Goal: Task Accomplishment & Management: Use online tool/utility

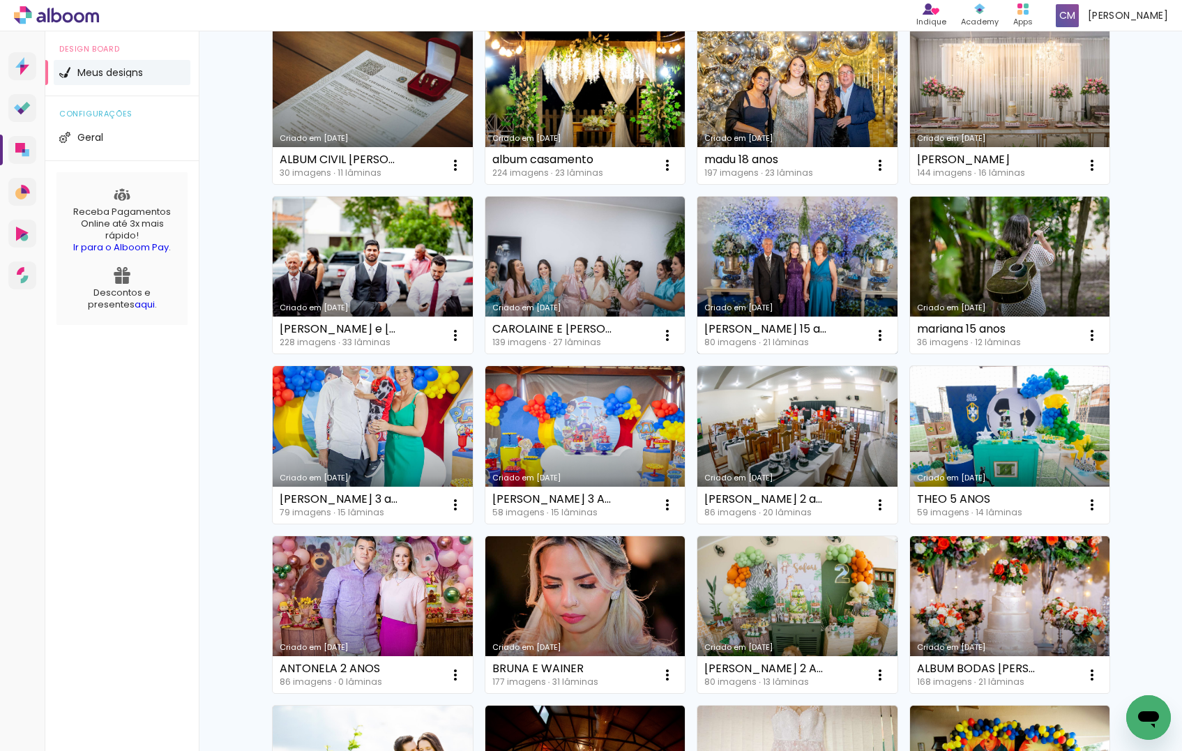
scroll to position [163, 0]
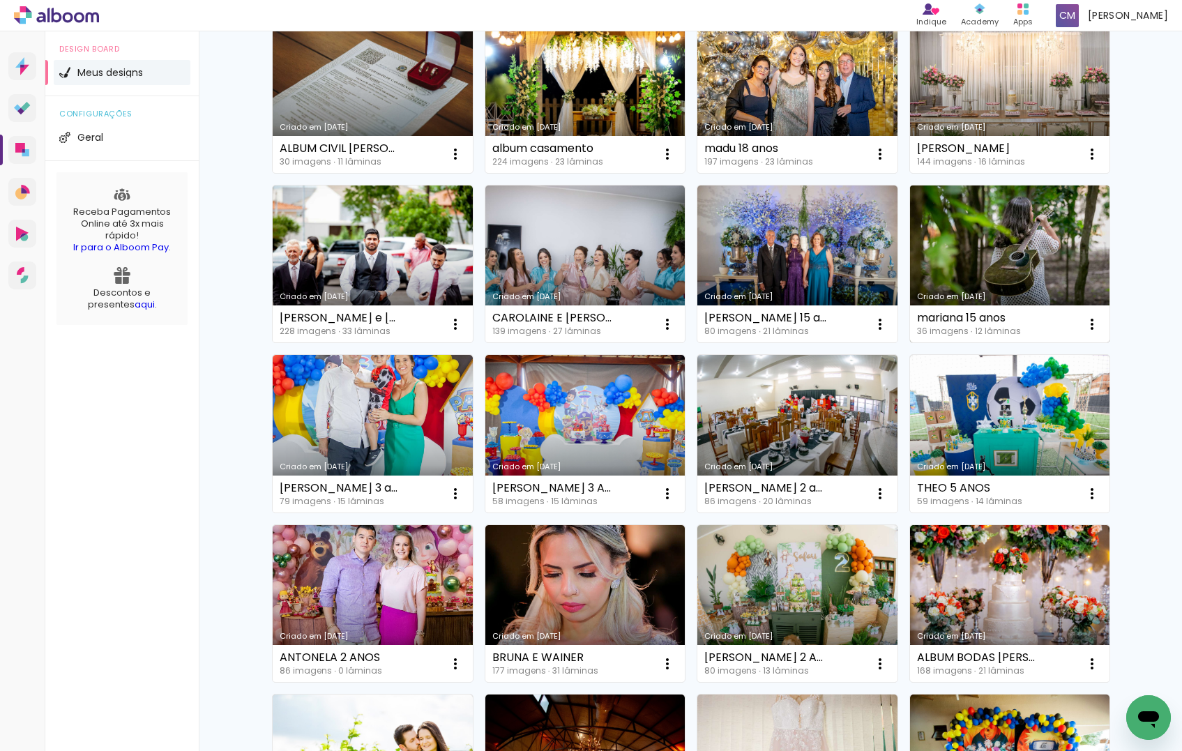
click at [1032, 251] on link "Criado em [DATE]" at bounding box center [1010, 264] width 200 height 158
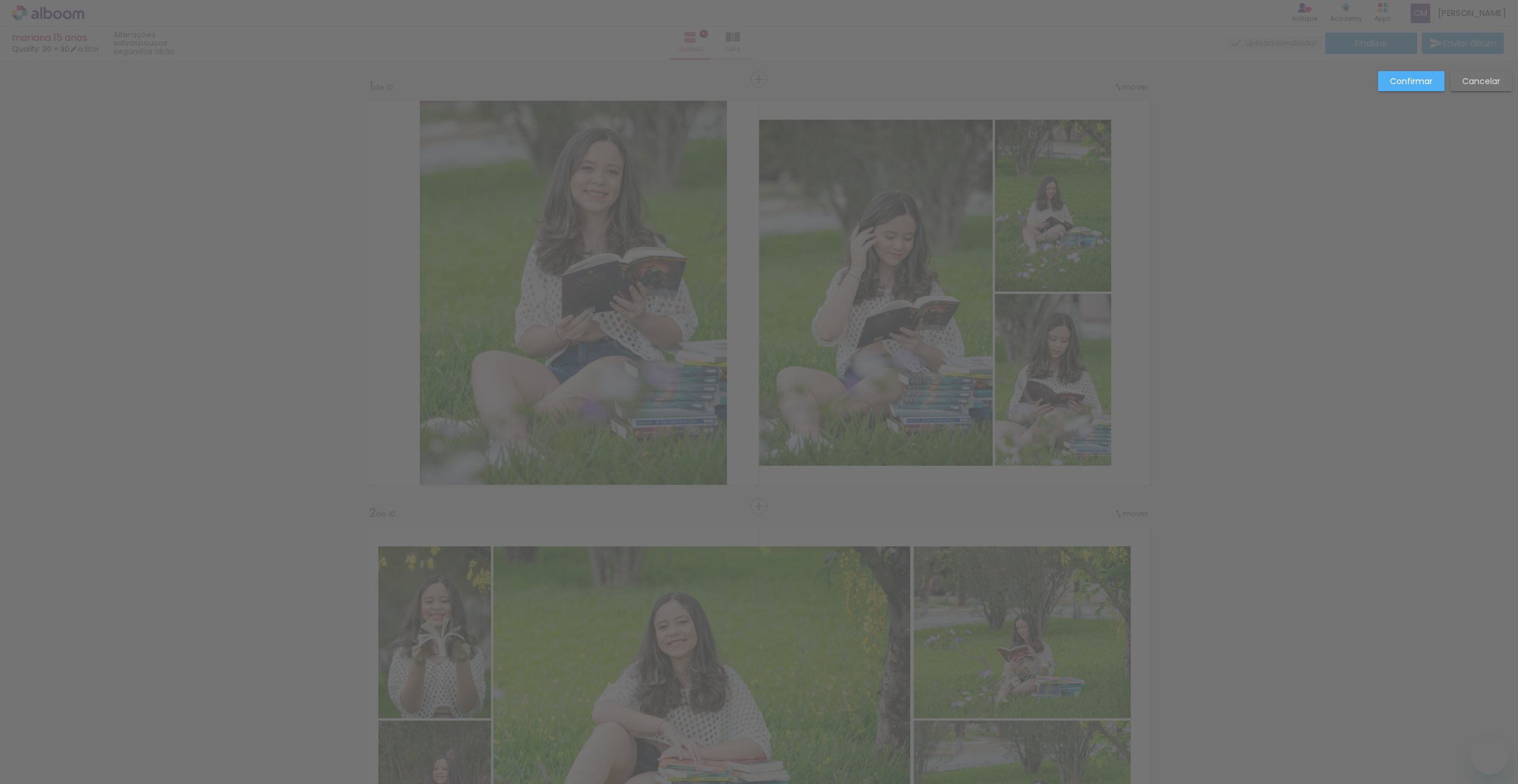
click at [1386, 88] on paper-button "Confirmar" at bounding box center [1411, 82] width 66 height 20
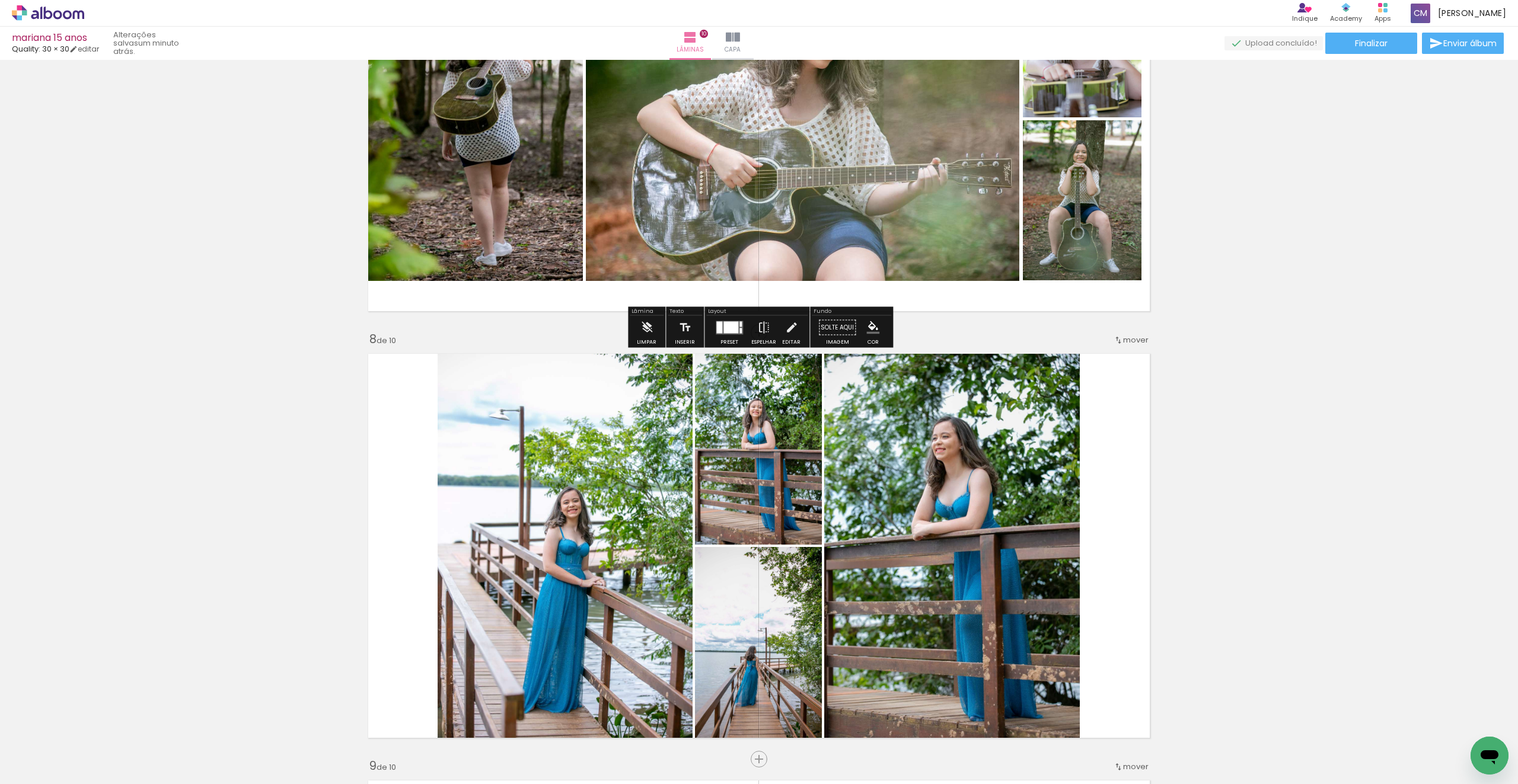
scroll to position [2849, 0]
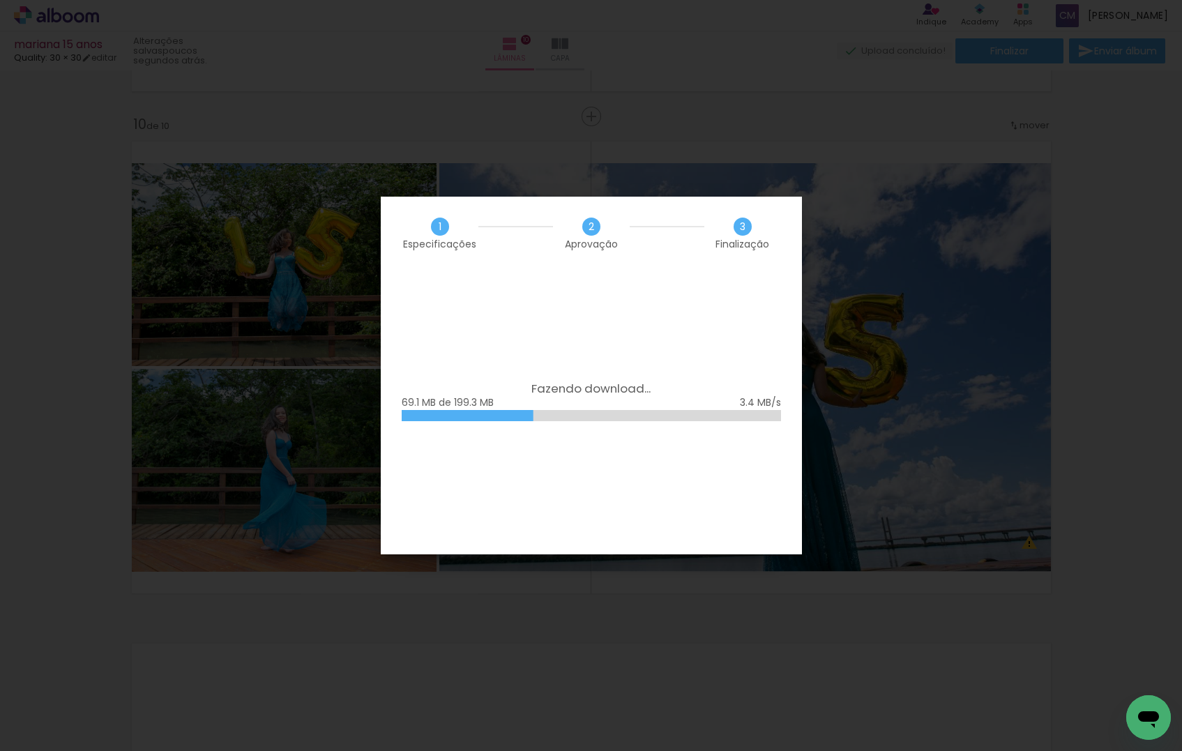
scroll to position [167, 0]
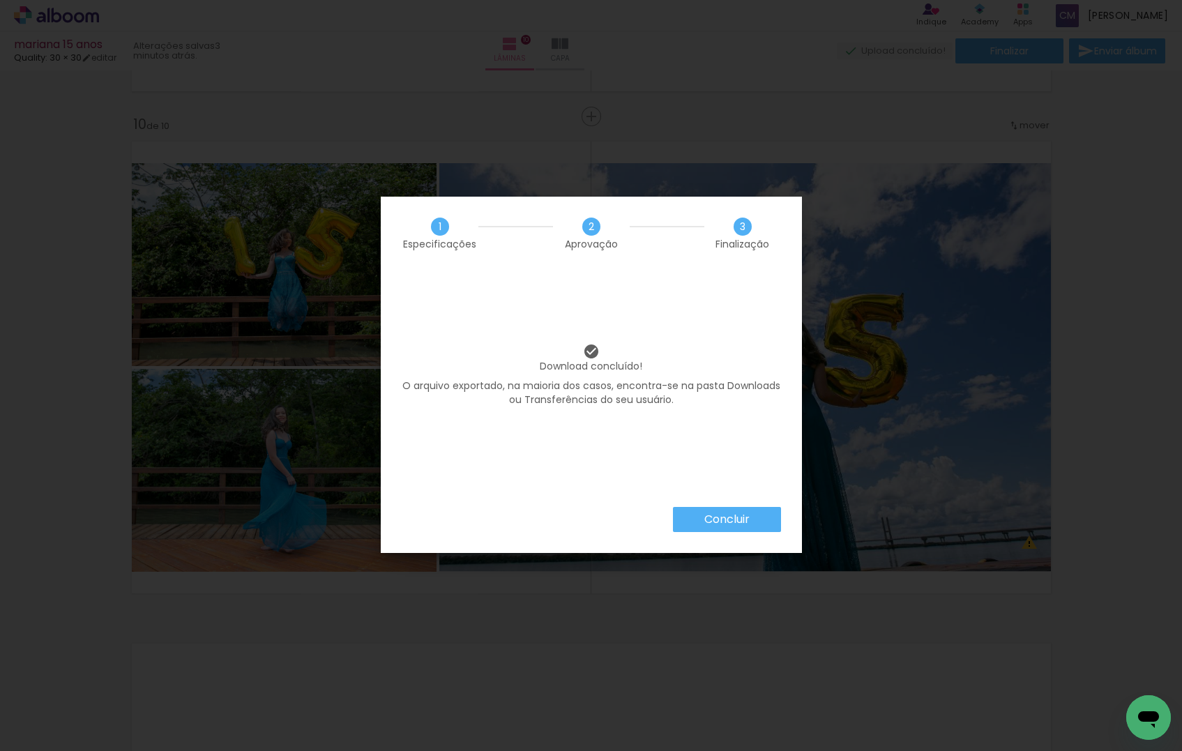
click at [0, 0] on slot "Concluir" at bounding box center [0, 0] width 0 height 0
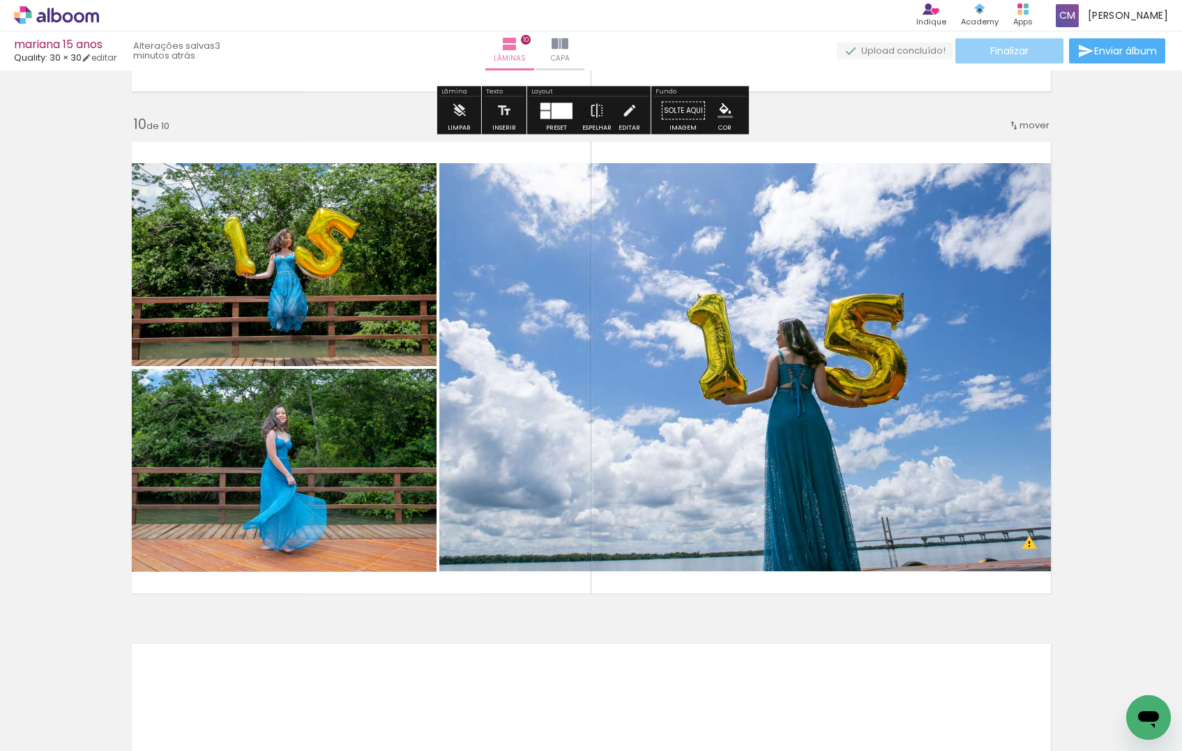
click at [1031, 52] on paper-button "Finalizar" at bounding box center [1009, 50] width 108 height 25
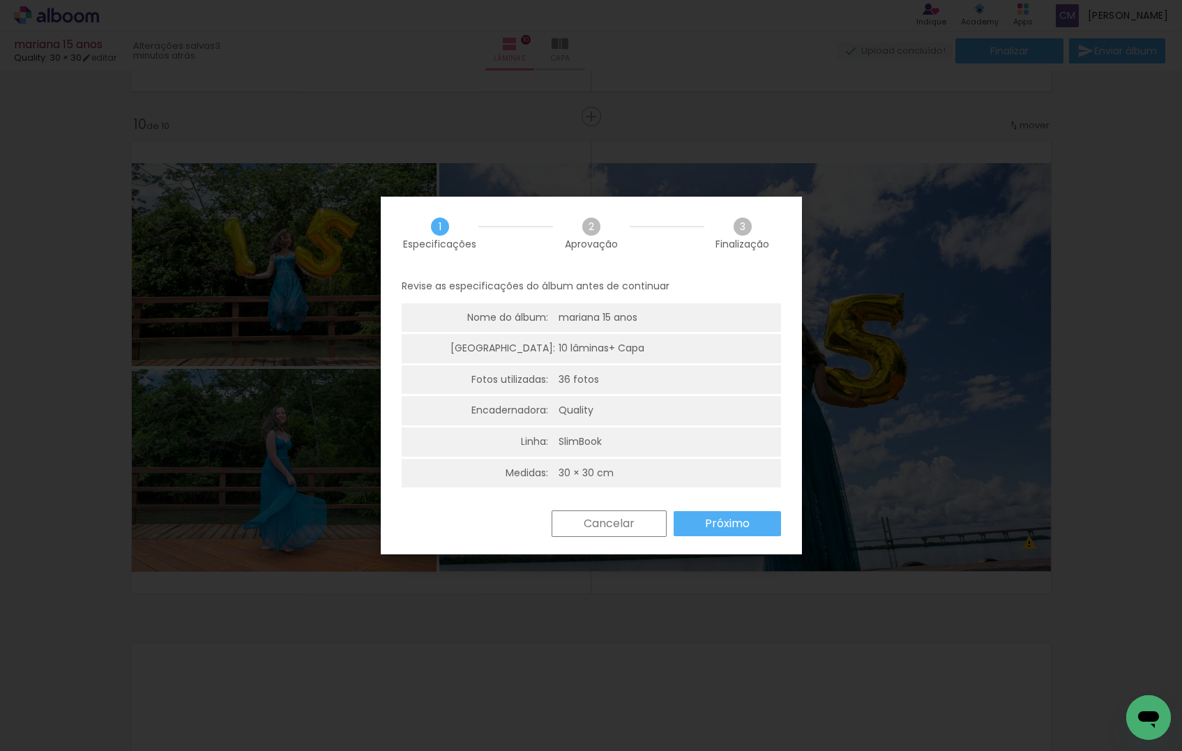
click at [0, 0] on slot "Próximo" at bounding box center [0, 0] width 0 height 0
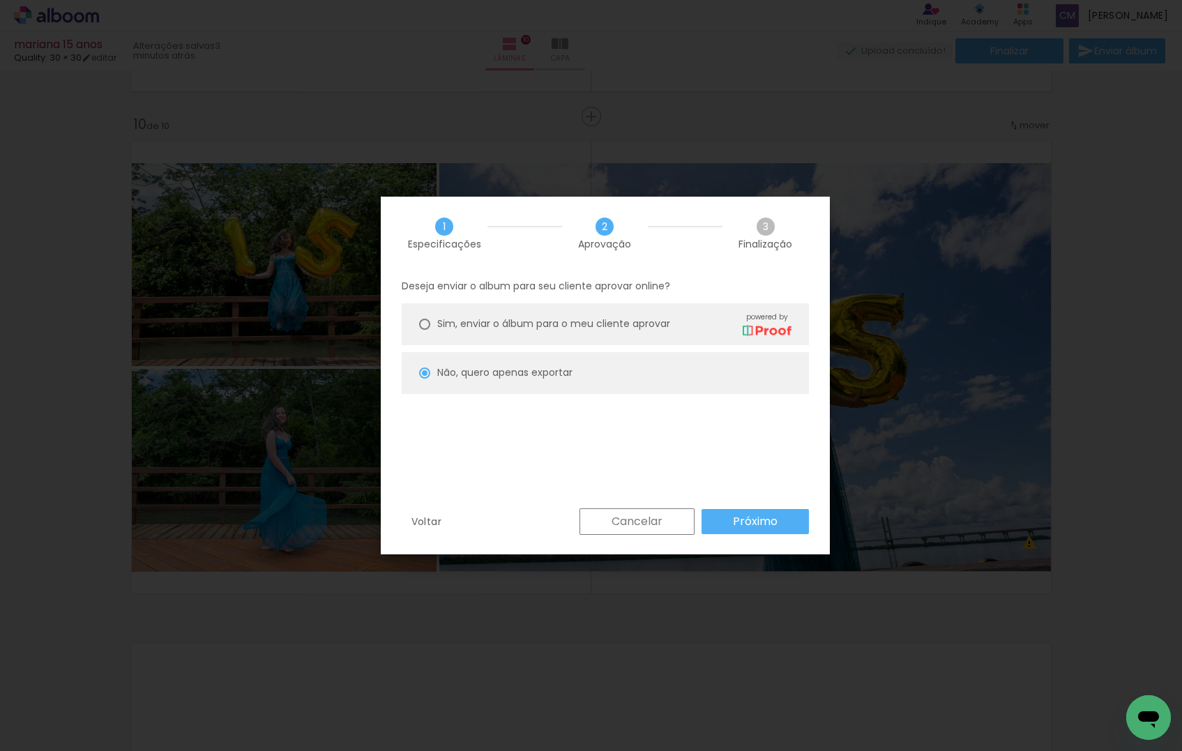
click at [518, 326] on span "Sim, enviar o álbum para o meu cliente aprovar" at bounding box center [553, 323] width 233 height 15
type paper-radio-button "on"
click at [765, 533] on paper-button "Próximo" at bounding box center [754, 521] width 107 height 25
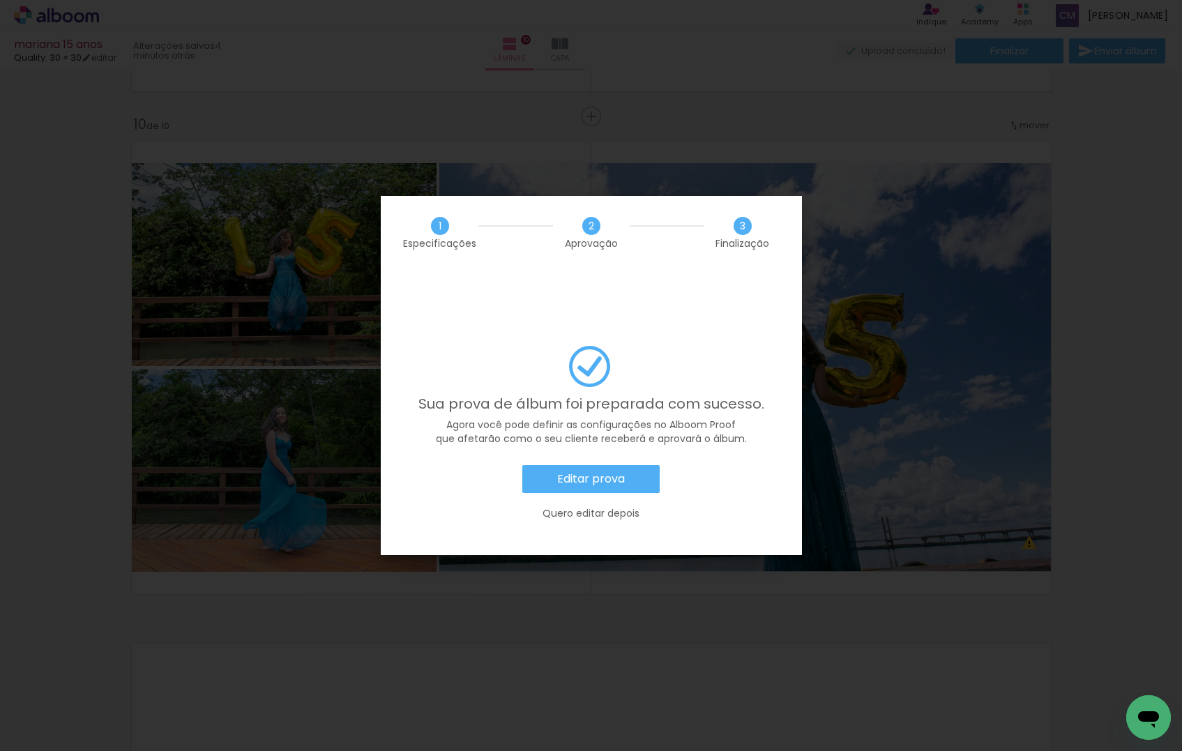
click at [0, 0] on slot "Editar prova" at bounding box center [0, 0] width 0 height 0
